Goal: Task Accomplishment & Management: Use online tool/utility

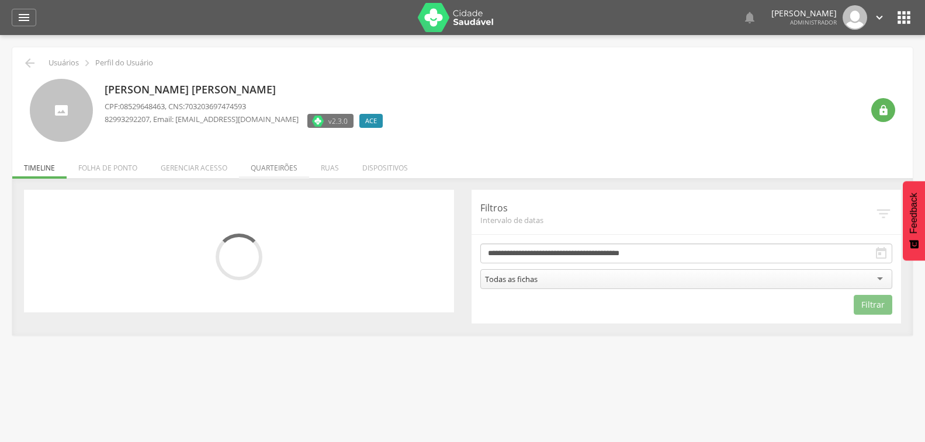
click at [279, 168] on li "Quarteirões" at bounding box center [274, 164] width 70 height 27
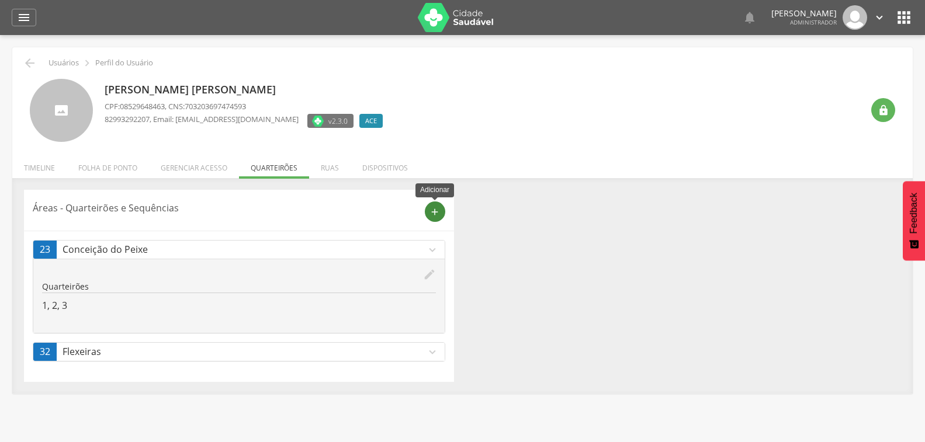
click at [431, 213] on icon "add" at bounding box center [434, 212] width 11 height 11
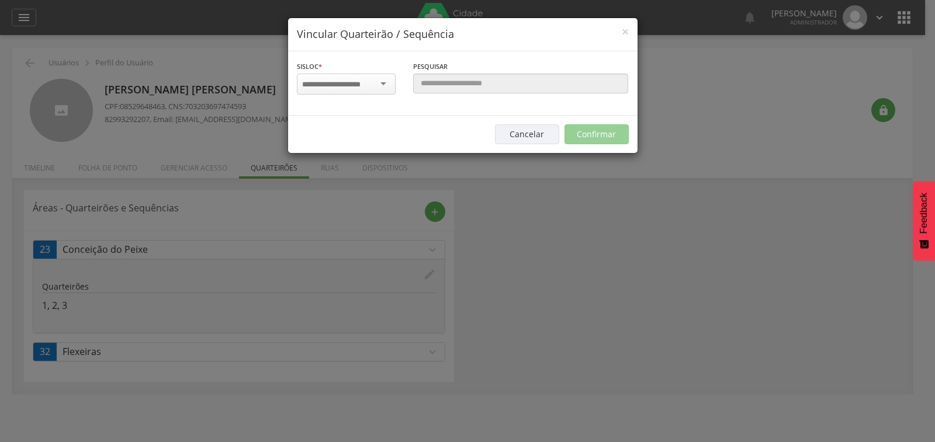
click at [374, 86] on input "select-one" at bounding box center [339, 84] width 74 height 11
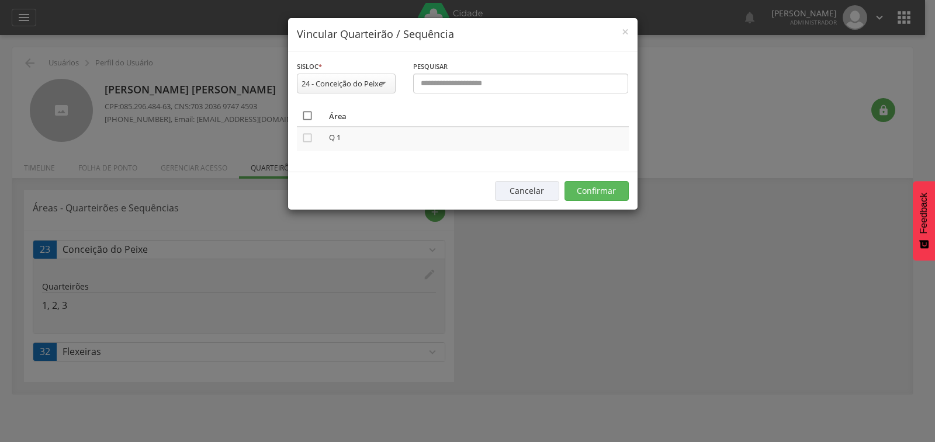
click at [304, 114] on icon "" at bounding box center [307, 116] width 12 height 12
click at [584, 186] on button "Confirmar" at bounding box center [596, 191] width 64 height 20
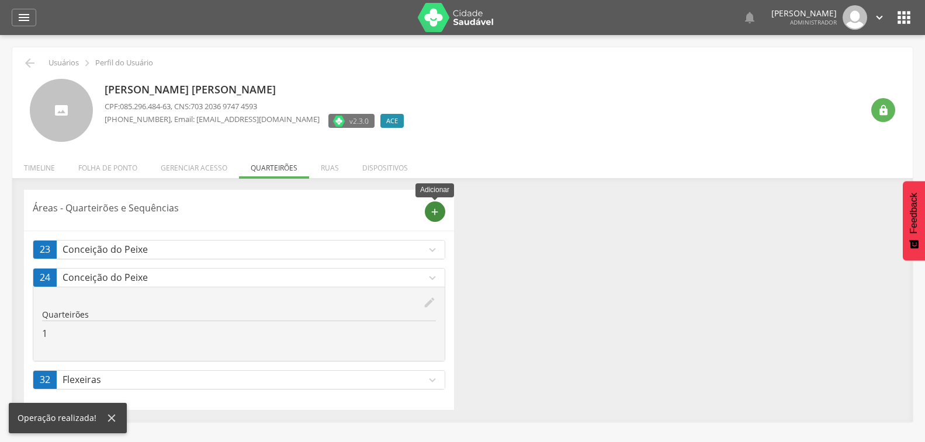
click at [440, 209] on div "add" at bounding box center [435, 212] width 20 height 20
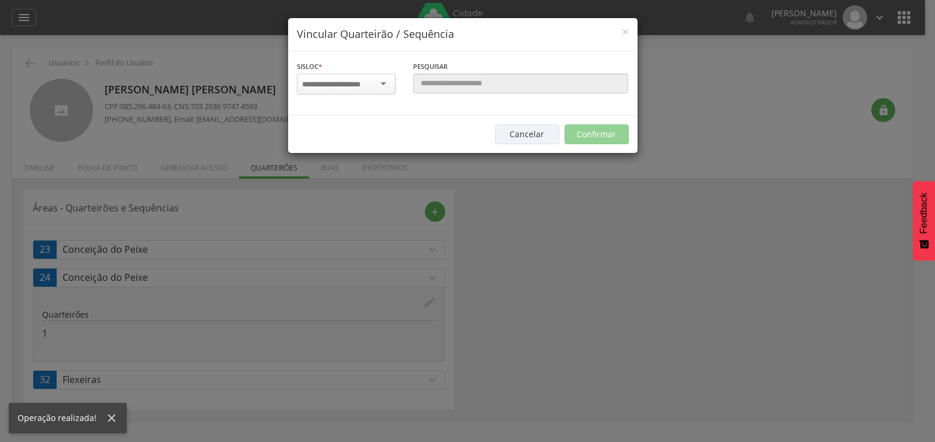
click at [379, 83] on div at bounding box center [346, 84] width 99 height 21
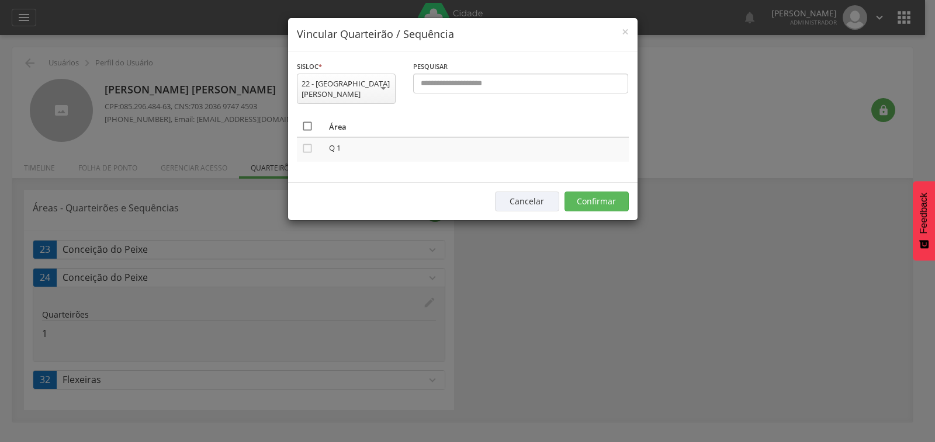
click at [303, 120] on icon "" at bounding box center [307, 126] width 12 height 12
click at [607, 193] on button "Confirmar" at bounding box center [596, 202] width 64 height 20
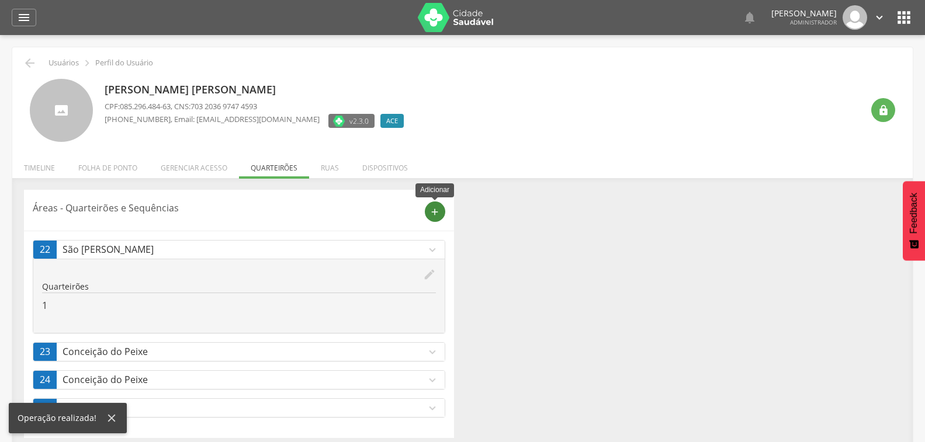
click at [433, 213] on icon "add" at bounding box center [434, 212] width 11 height 11
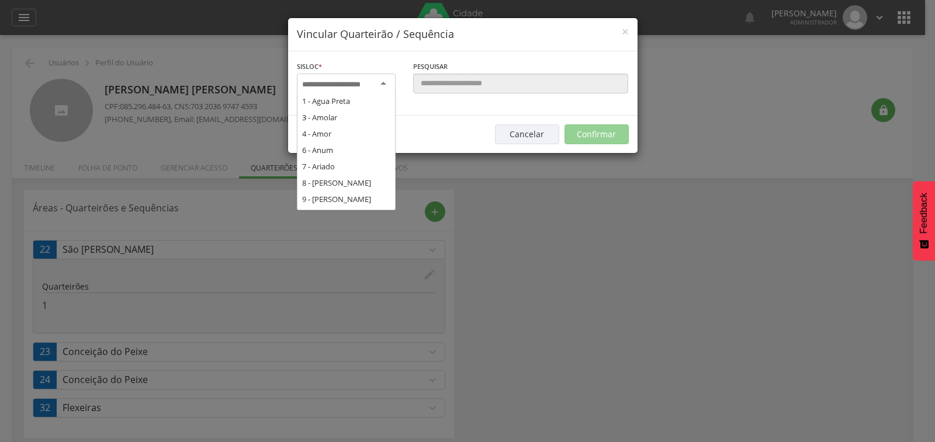
click at [373, 79] on input "select-one" at bounding box center [339, 84] width 74 height 11
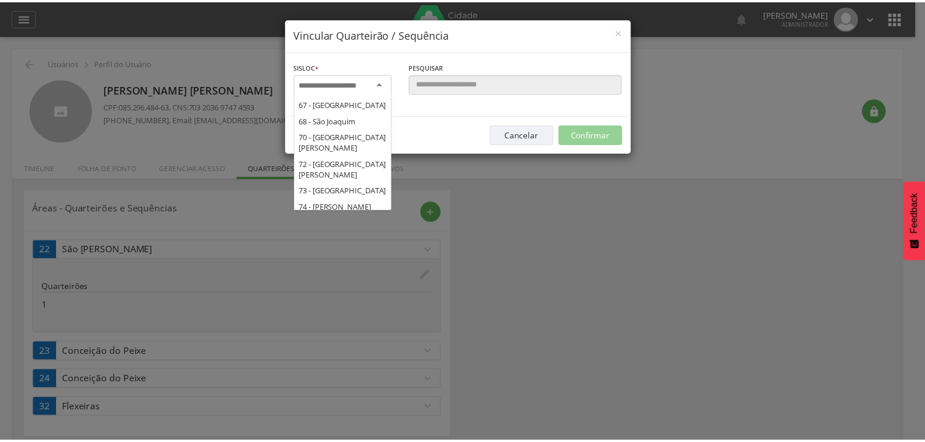
scroll to position [912, 0]
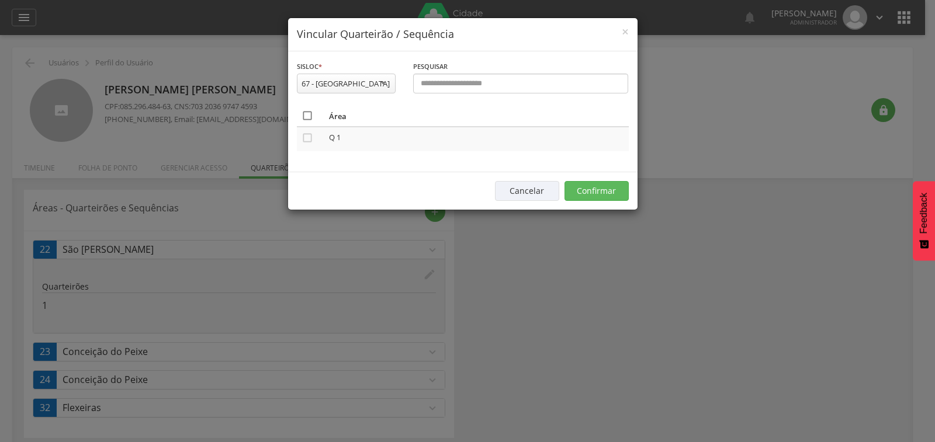
click at [311, 114] on icon "" at bounding box center [307, 116] width 12 height 12
click at [589, 190] on button "Confirmar" at bounding box center [596, 191] width 64 height 20
